Goal: Find specific page/section: Find specific page/section

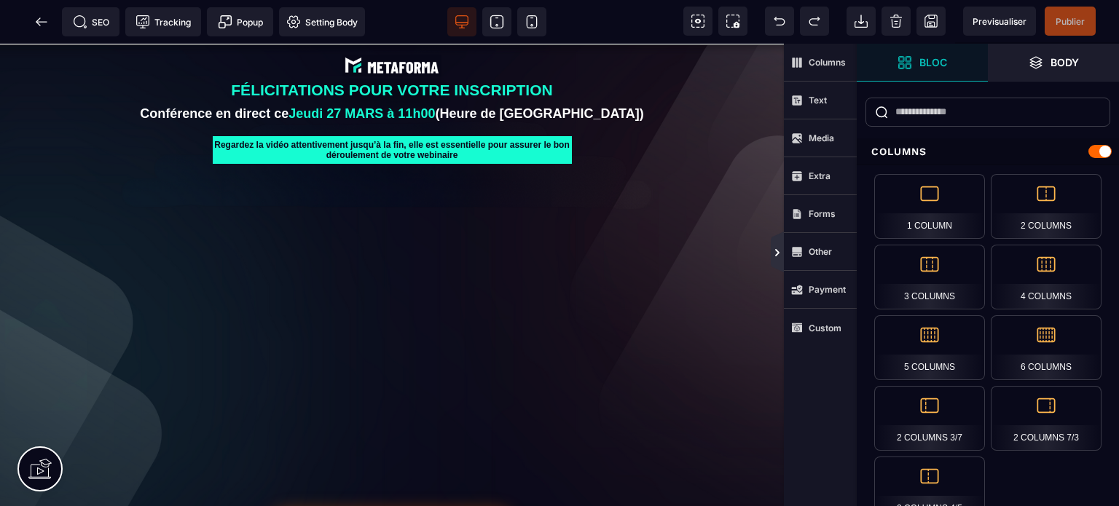
click at [777, 248] on icon at bounding box center [777, 253] width 12 height 12
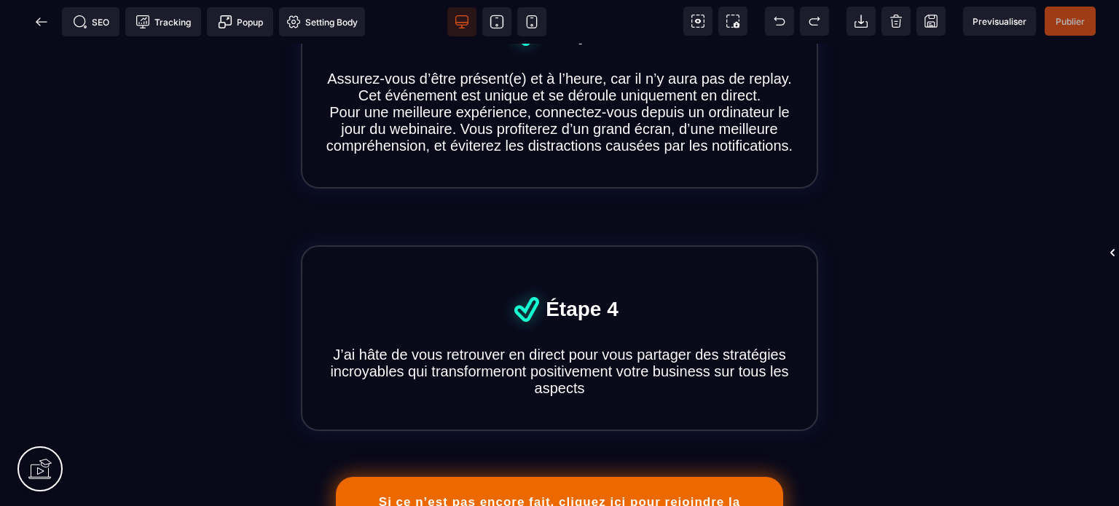
scroll to position [1212, 0]
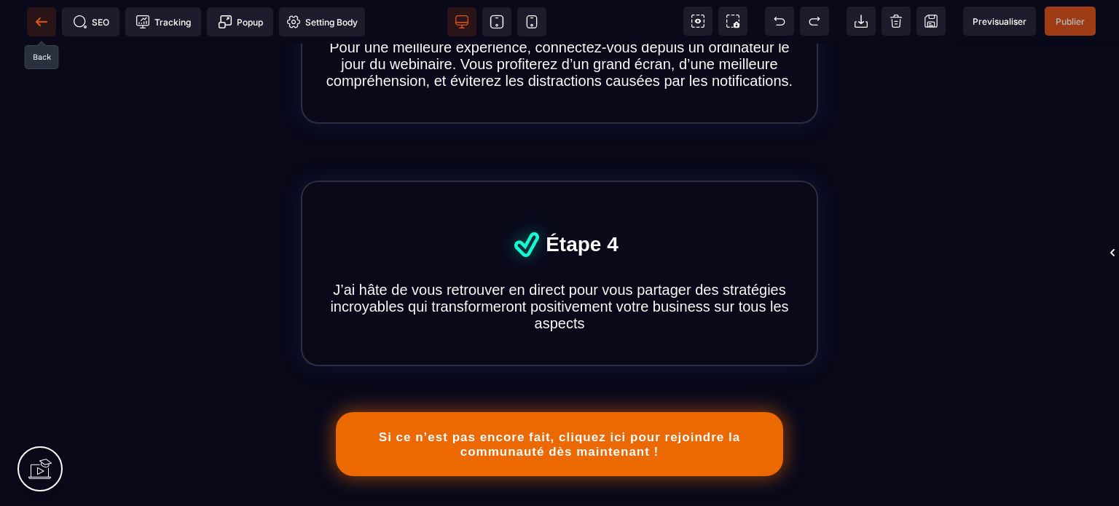
click at [44, 20] on icon at bounding box center [41, 22] width 15 height 15
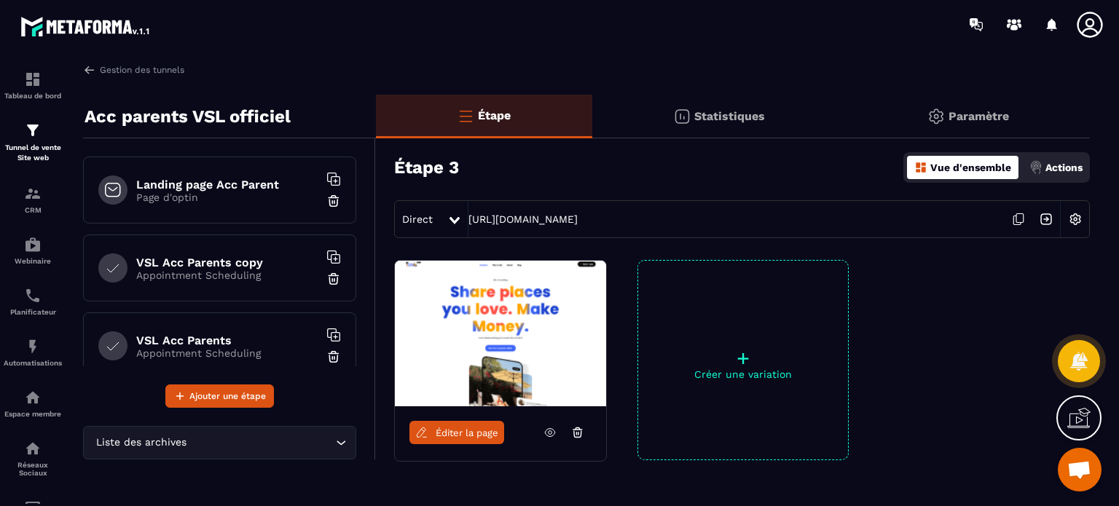
click at [243, 191] on h6 "Landing page Acc Parent" at bounding box center [227, 185] width 182 height 14
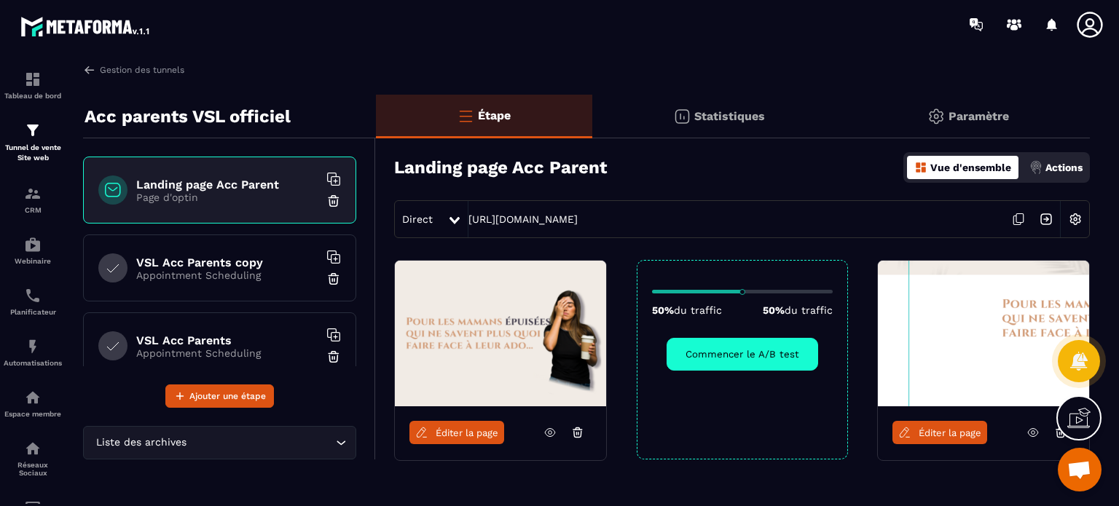
click at [478, 435] on span "Éditer la page" at bounding box center [467, 433] width 63 height 11
